Goal: Information Seeking & Learning: Check status

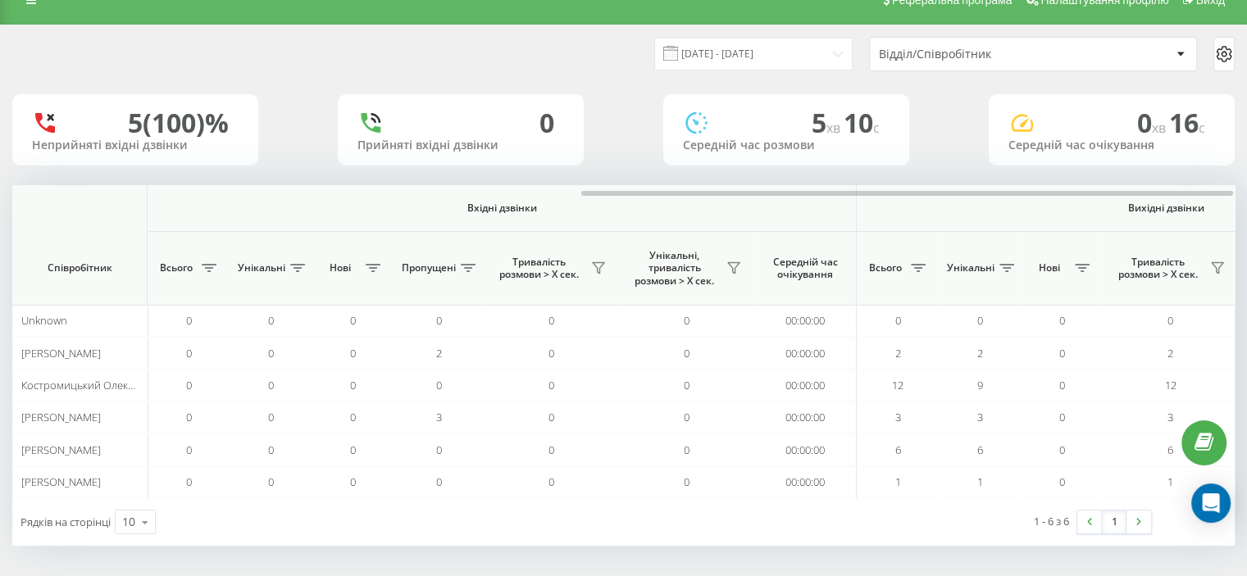
scroll to position [0, 1065]
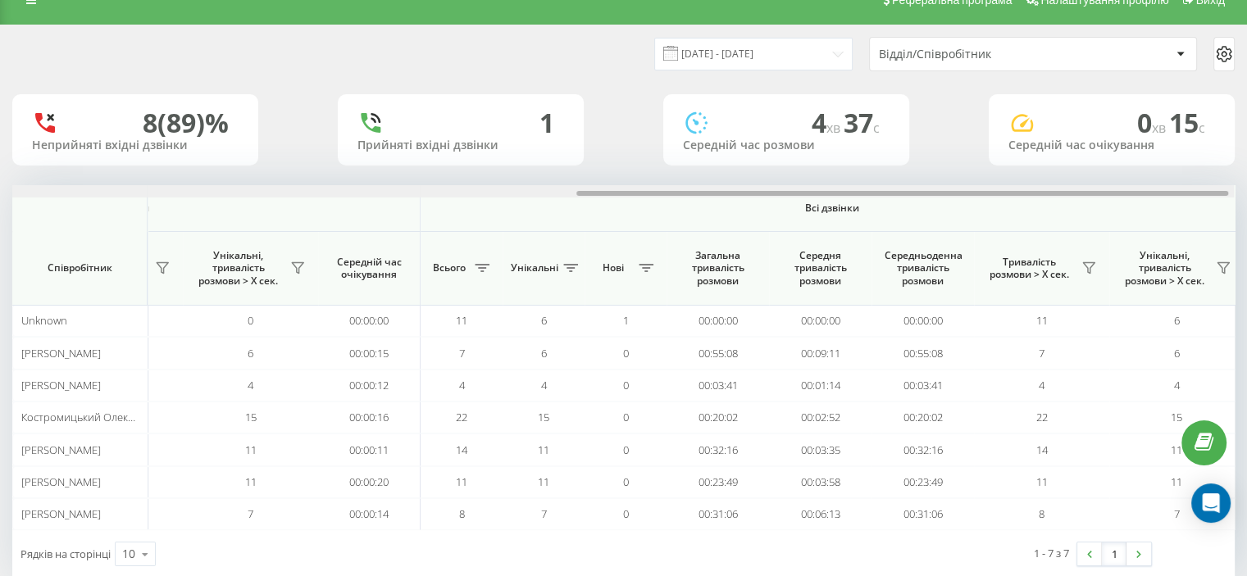
scroll to position [0, 1065]
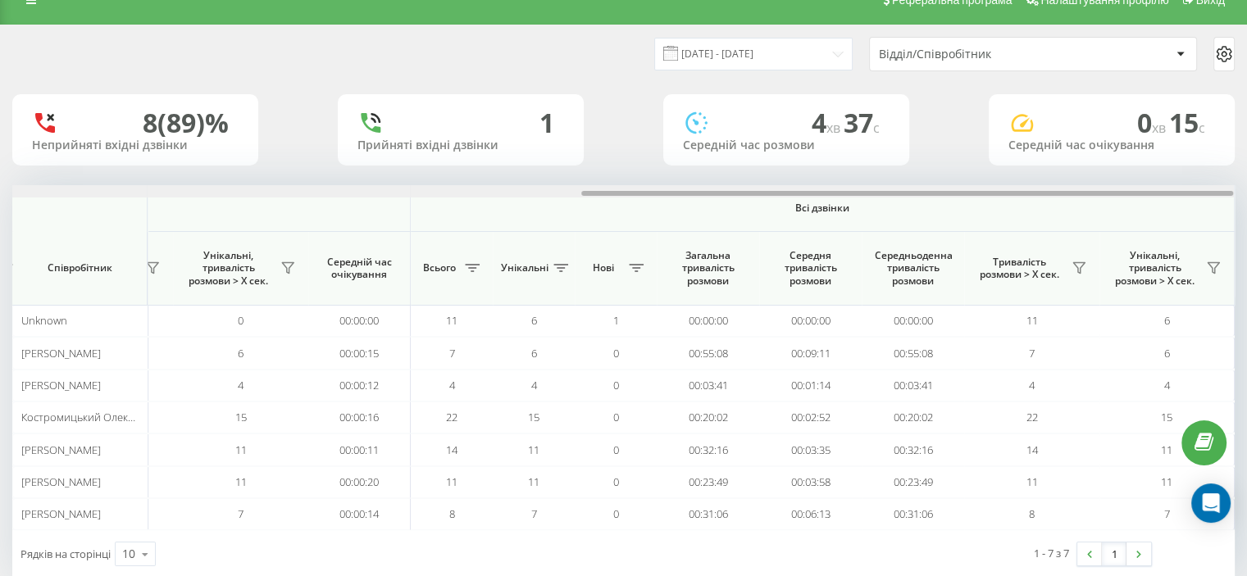
drag, startPoint x: 316, startPoint y: 194, endPoint x: 1016, endPoint y: 176, distance: 700.2
click at [1015, 183] on div "22.09.2025 - 22.09.2025 Відділ/Співробітник 8 (89)% Неприйняті вхідні дзвінки 1…" at bounding box center [623, 301] width 1222 height 552
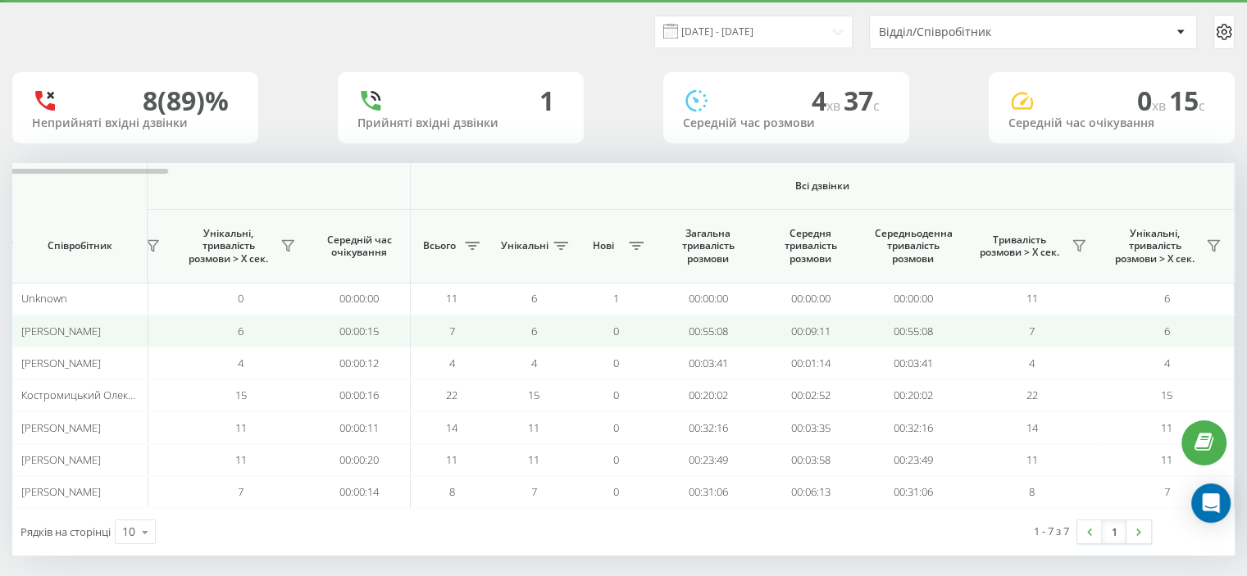
scroll to position [56, 0]
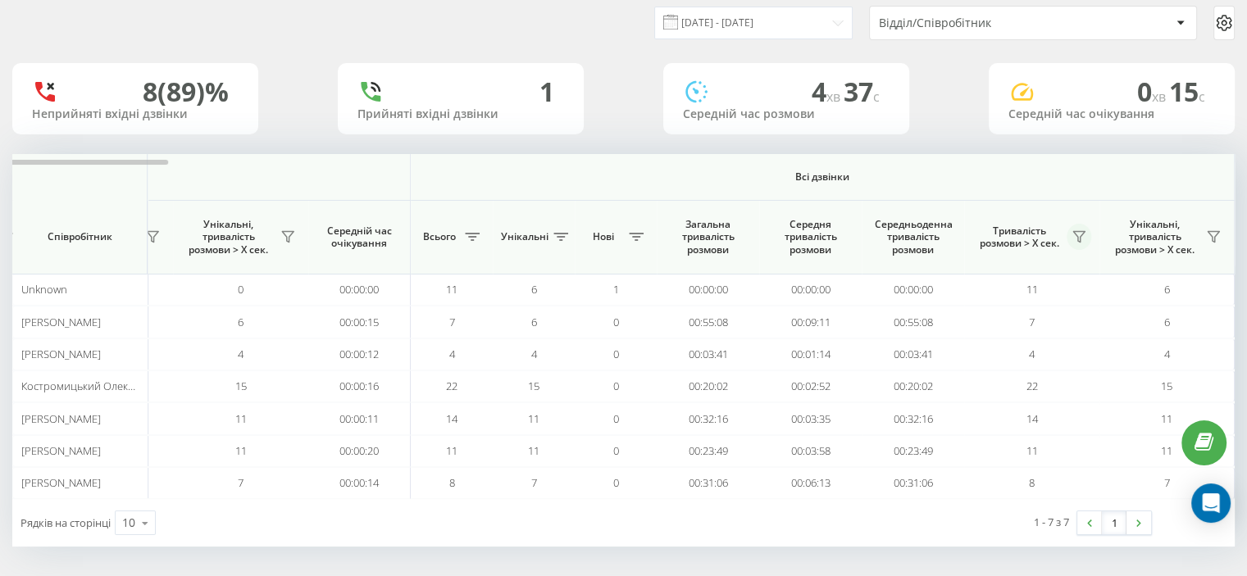
click at [1076, 235] on icon at bounding box center [1078, 237] width 11 height 11
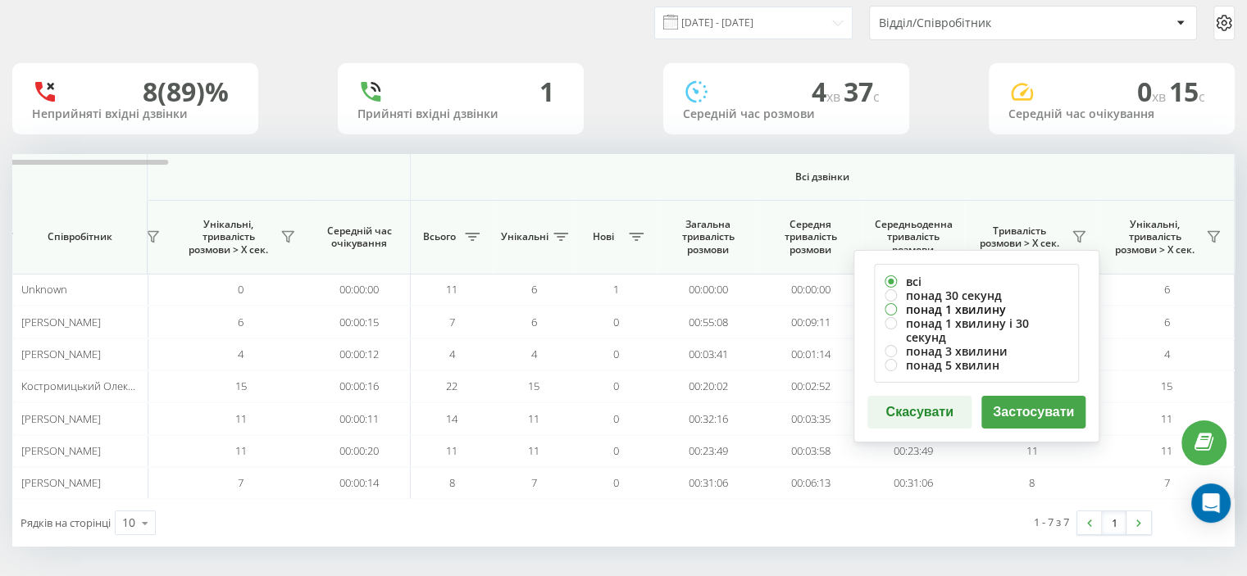
drag, startPoint x: 938, startPoint y: 308, endPoint x: 957, endPoint y: 316, distance: 21.3
click at [938, 309] on label "понад 1 хвилину" at bounding box center [976, 309] width 184 height 14
radio input "true"
click at [1029, 399] on button "Застосувати" at bounding box center [1033, 412] width 104 height 33
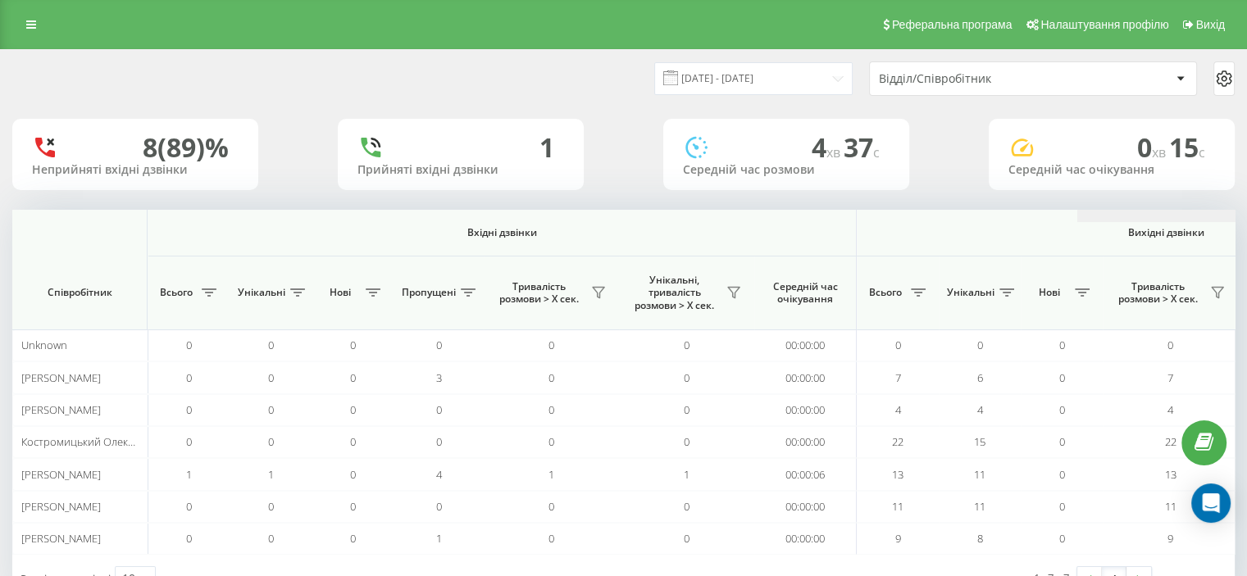
scroll to position [0, 1065]
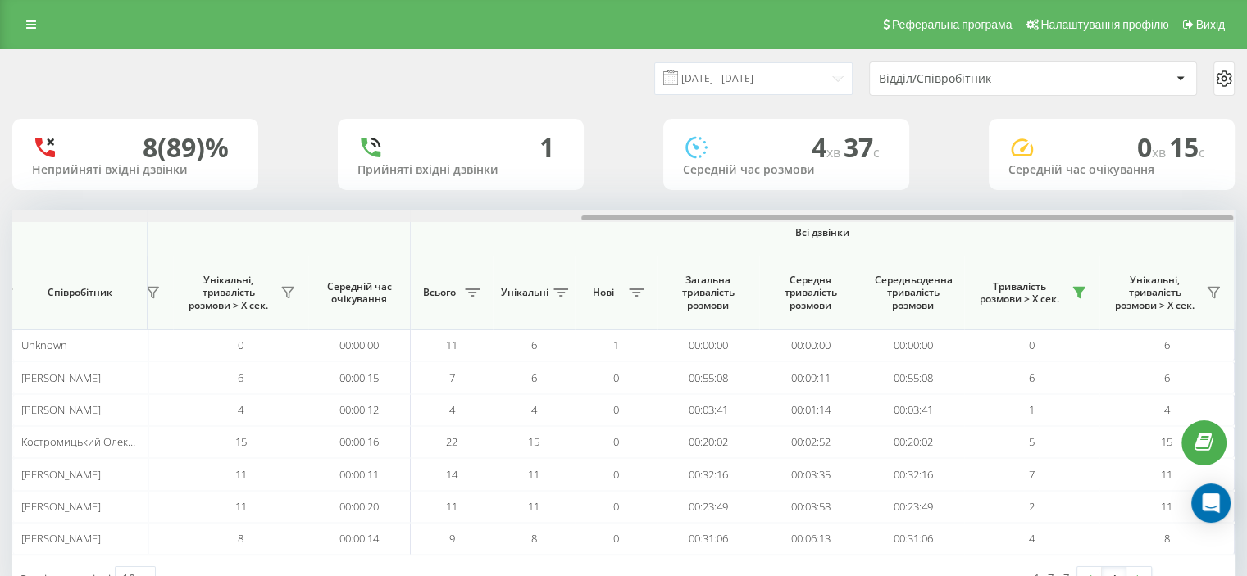
drag, startPoint x: 307, startPoint y: 220, endPoint x: 693, endPoint y: 221, distance: 386.1
click at [679, 221] on div at bounding box center [622, 216] width 1221 height 12
drag, startPoint x: 679, startPoint y: 218, endPoint x: 686, endPoint y: 225, distance: 9.9
click at [707, 218] on div at bounding box center [907, 218] width 652 height 5
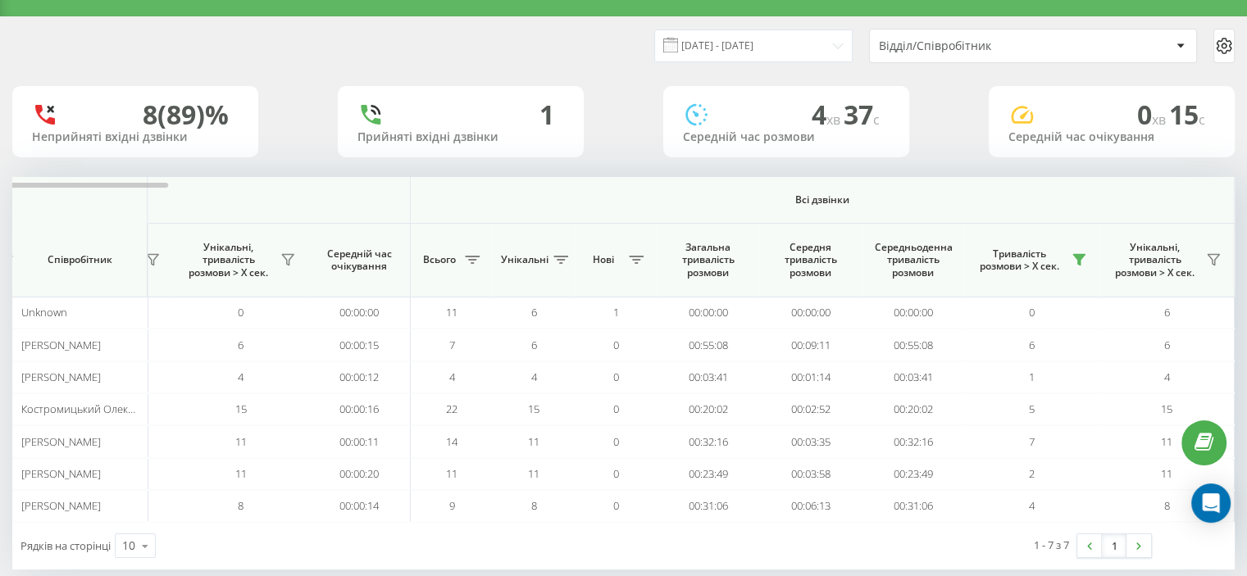
scroll to position [56, 0]
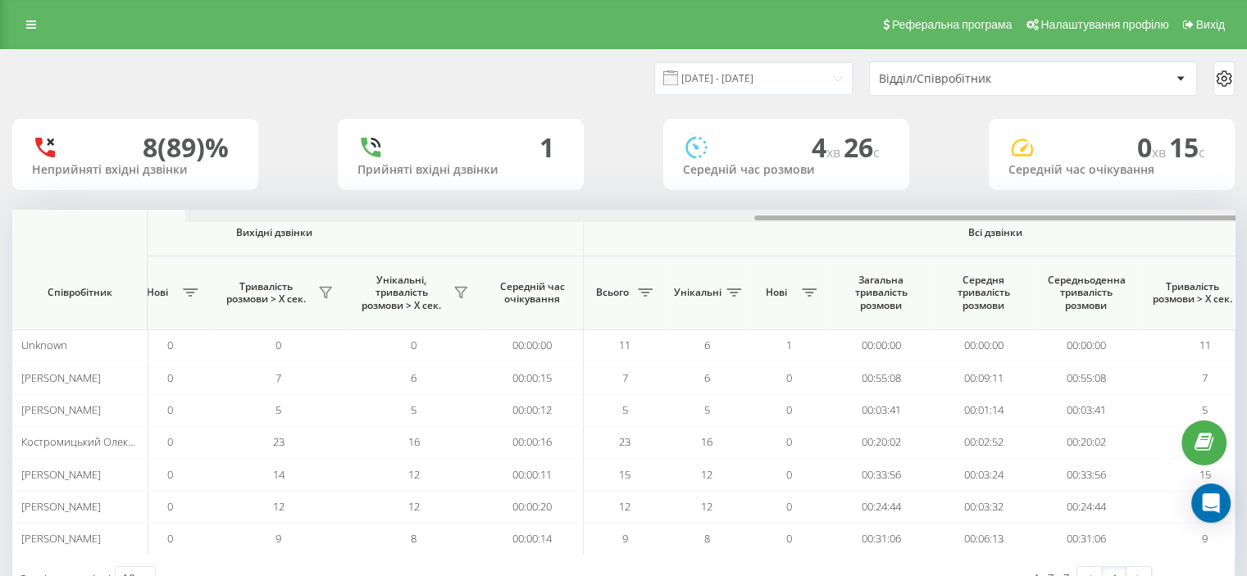
scroll to position [0, 1065]
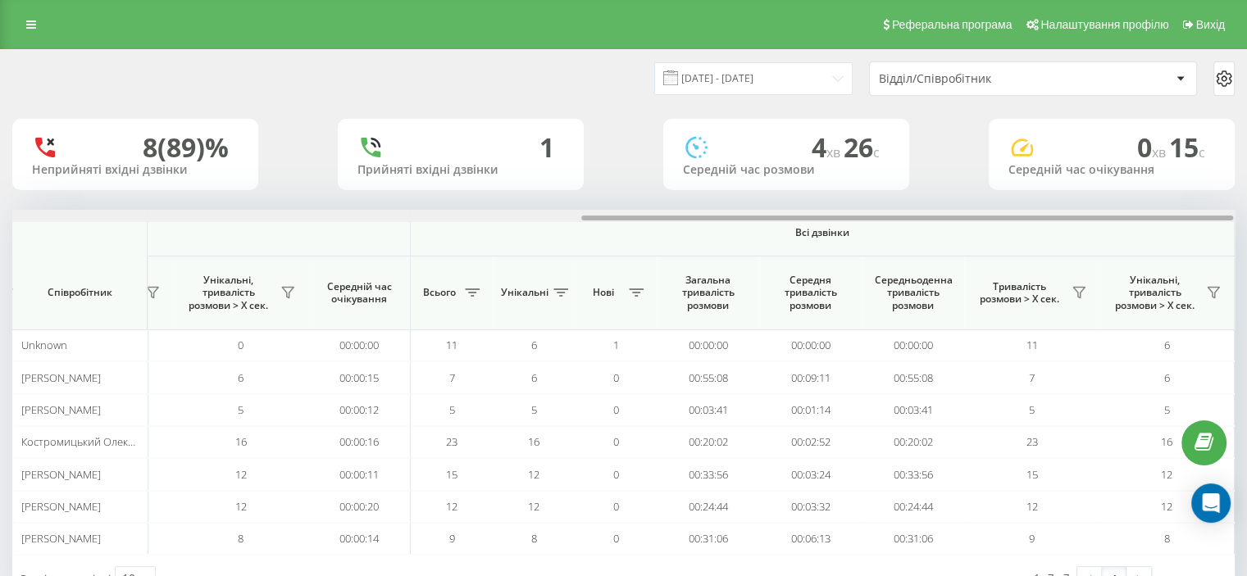
drag, startPoint x: 415, startPoint y: 217, endPoint x: 1096, endPoint y: 225, distance: 681.2
click at [1094, 223] on div "Вхідні дзвінки Вихідні дзвінки Всі дзвінки Співробітник Всього Унікальні Нові П…" at bounding box center [623, 382] width 1222 height 345
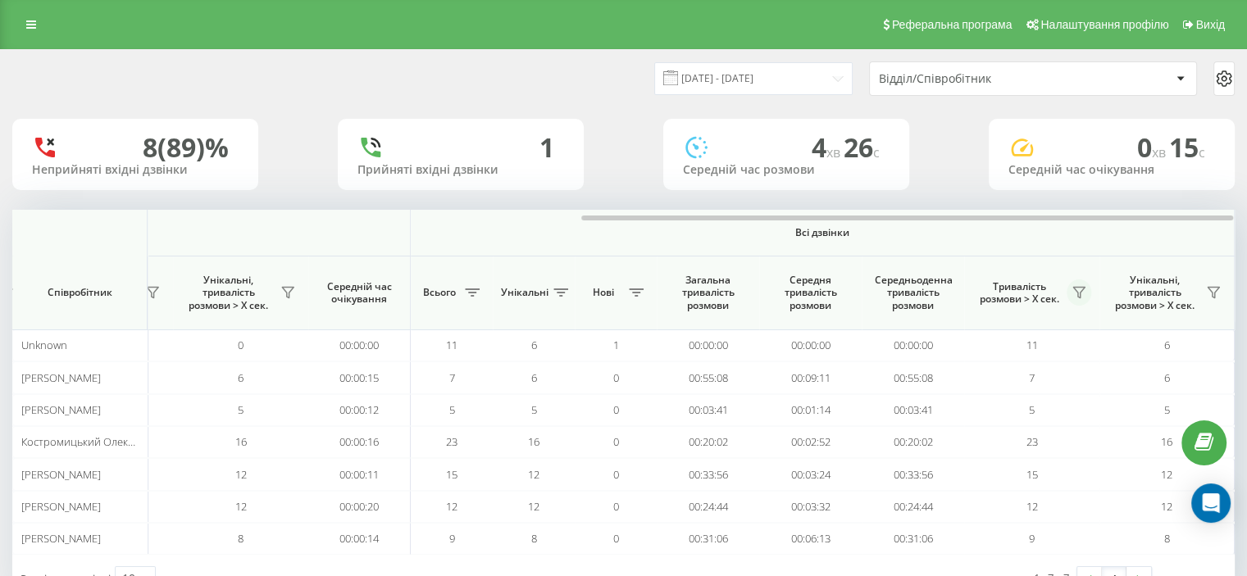
click at [1078, 293] on icon at bounding box center [1078, 293] width 11 height 11
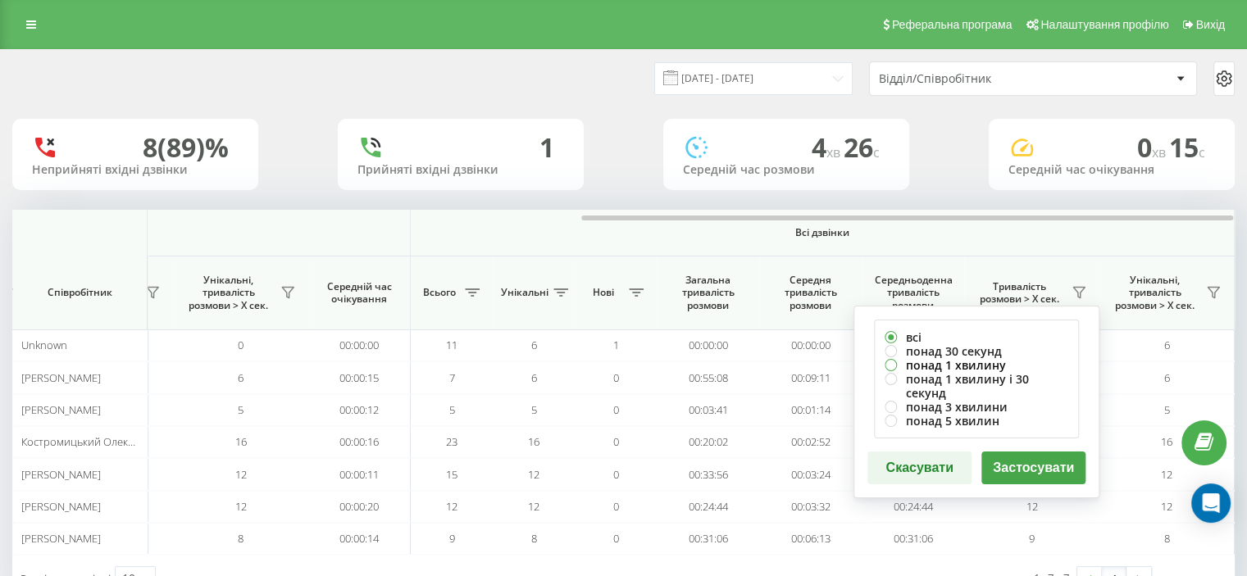
click at [957, 365] on label "понад 1 хвилину" at bounding box center [976, 365] width 184 height 14
radio input "true"
click at [1016, 468] on button "Застосувати" at bounding box center [1033, 468] width 104 height 33
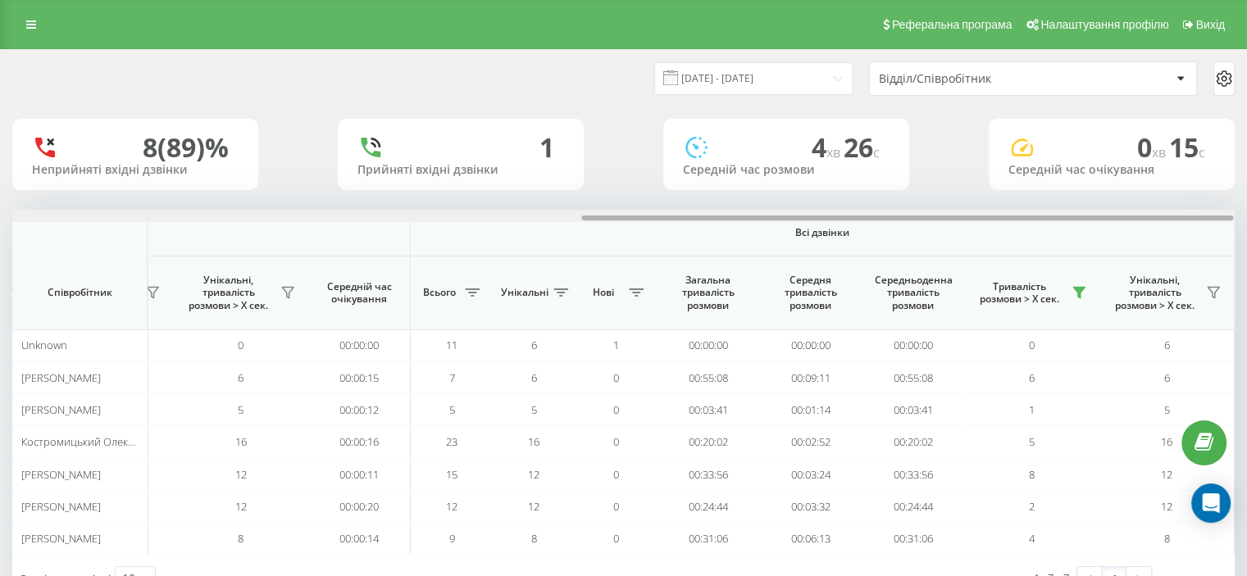
drag, startPoint x: 536, startPoint y: 206, endPoint x: 1061, endPoint y: 224, distance: 525.7
click at [1088, 238] on div "Вхідні дзвінки Вихідні дзвінки Всі дзвінки Співробітник Всього Унікальні Нові П…" at bounding box center [623, 382] width 1222 height 345
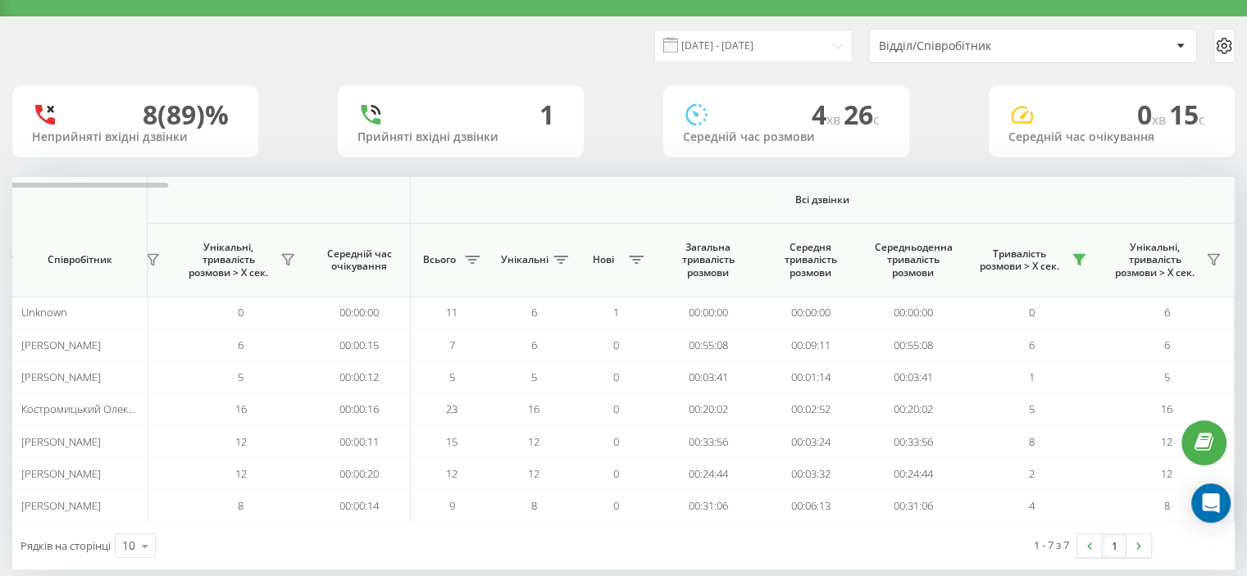
scroll to position [56, 0]
